Goal: Transaction & Acquisition: Download file/media

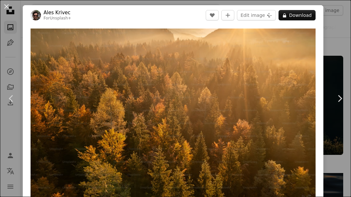
scroll to position [4591, 0]
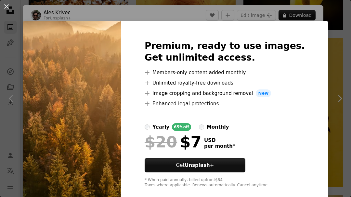
click at [8, 4] on button "An X shape" at bounding box center [7, 7] width 8 height 8
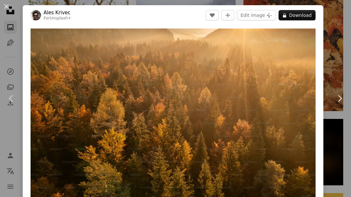
click at [10, 6] on button "An X shape" at bounding box center [7, 7] width 8 height 8
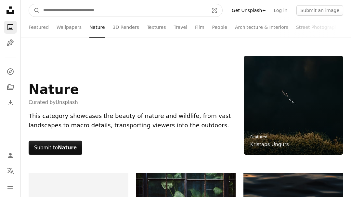
click at [156, 15] on input "Find visuals sitewide" at bounding box center [123, 10] width 167 height 12
type input "**********"
click at [34, 10] on button "A magnifying glass" at bounding box center [34, 10] width 11 height 12
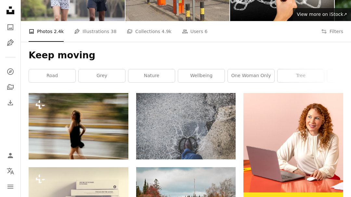
scroll to position [70, 0]
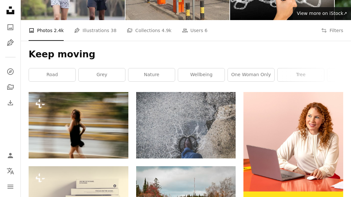
click at [219, 149] on link "Arrow pointing down" at bounding box center [222, 147] width 13 height 10
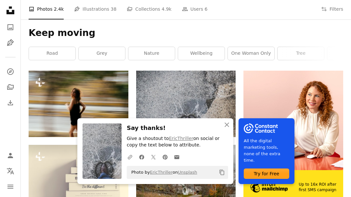
click at [226, 127] on icon "button" at bounding box center [226, 125] width 5 height 5
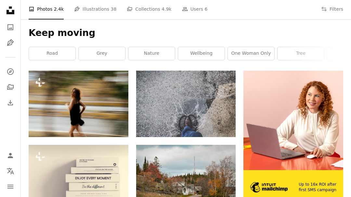
scroll to position [78, 0]
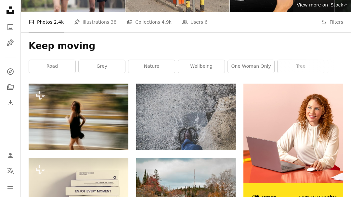
click at [171, 114] on img at bounding box center [186, 117] width 100 height 67
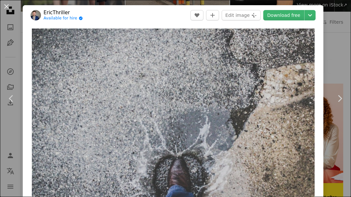
click at [347, 60] on div "An X shape Chevron left Chevron right EricThriller Available for hire A checkma…" at bounding box center [175, 98] width 351 height 197
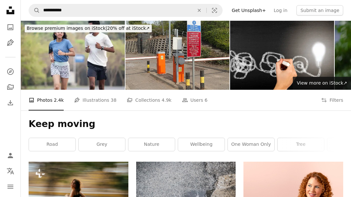
click at [52, 142] on link "road" at bounding box center [52, 144] width 46 height 13
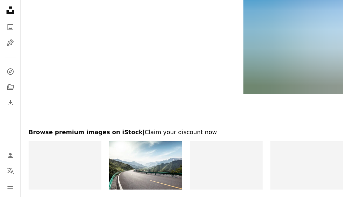
scroll to position [1102, 0]
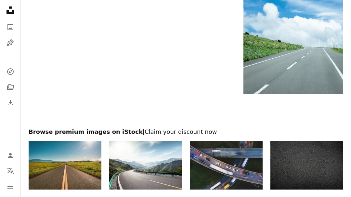
click at [55, 167] on img at bounding box center [65, 165] width 73 height 48
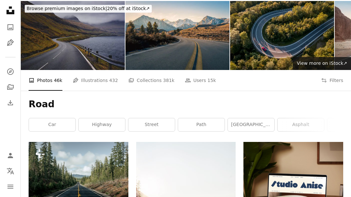
scroll to position [20, 0]
click at [108, 176] on img at bounding box center [79, 175] width 100 height 67
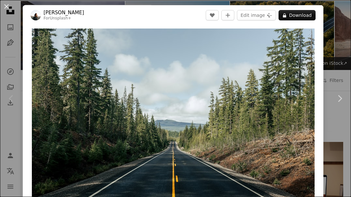
click at [311, 14] on button "A lock Download" at bounding box center [296, 15] width 37 height 10
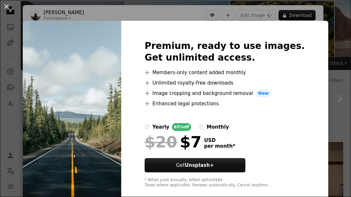
click at [350, 51] on div "An X shape Premium, ready to use images. Get unlimited access. A plus sign Memb…" at bounding box center [175, 98] width 351 height 197
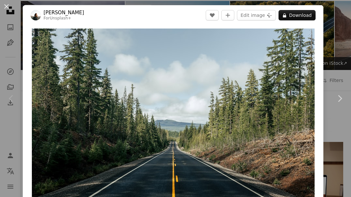
click at [6, 4] on button "An X shape" at bounding box center [7, 7] width 8 height 8
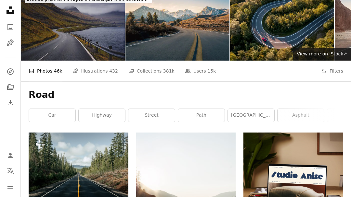
scroll to position [30, 0]
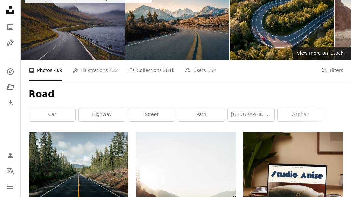
click at [109, 117] on link "highway" at bounding box center [102, 114] width 46 height 13
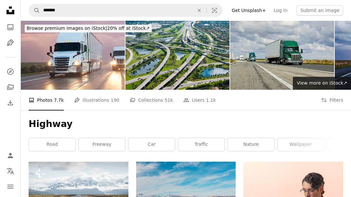
click at [206, 8] on icon "An X shape" at bounding box center [199, 10] width 14 height 5
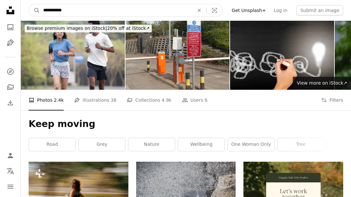
click at [167, 12] on input "**********" at bounding box center [116, 10] width 152 height 12
type input "*"
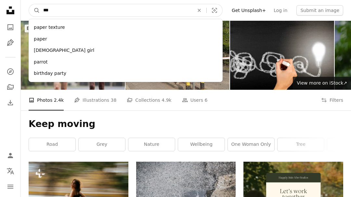
type input "****"
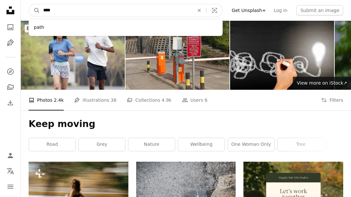
click at [34, 10] on button "A magnifying glass" at bounding box center [34, 10] width 11 height 12
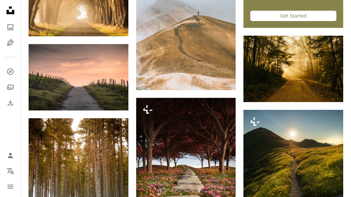
scroll to position [285, 0]
click at [117, 99] on icon "Arrow pointing down" at bounding box center [115, 99] width 5 height 8
